Goal: Browse casually

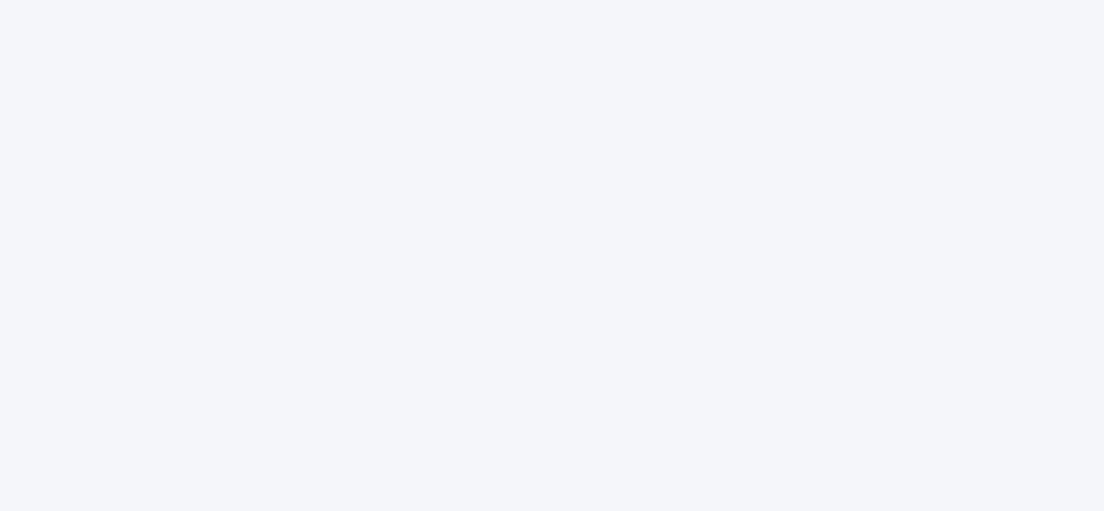
click at [986, 130] on div at bounding box center [552, 255] width 1104 height 511
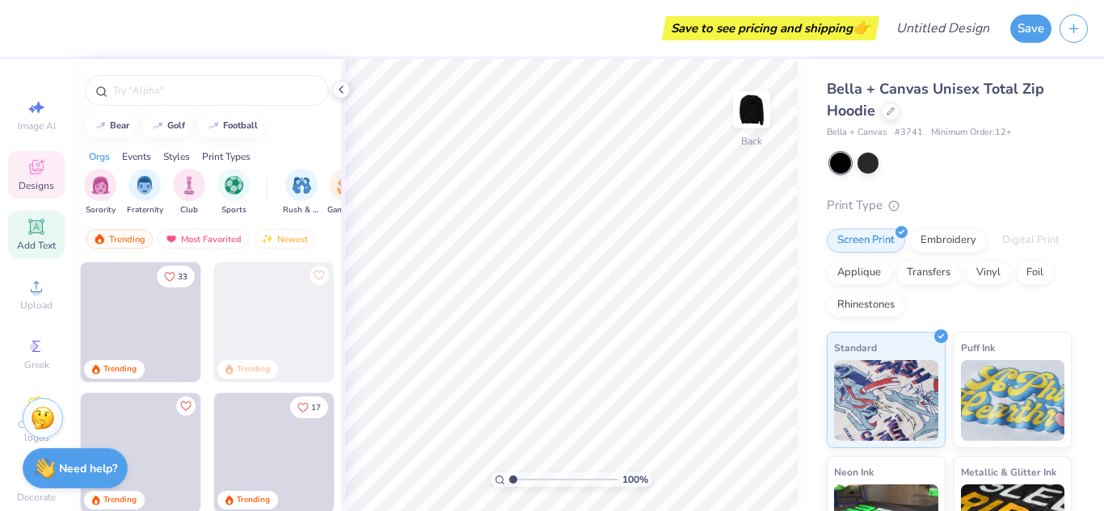
click at [34, 228] on icon at bounding box center [35, 226] width 15 height 15
